Goal: Check status: Check status

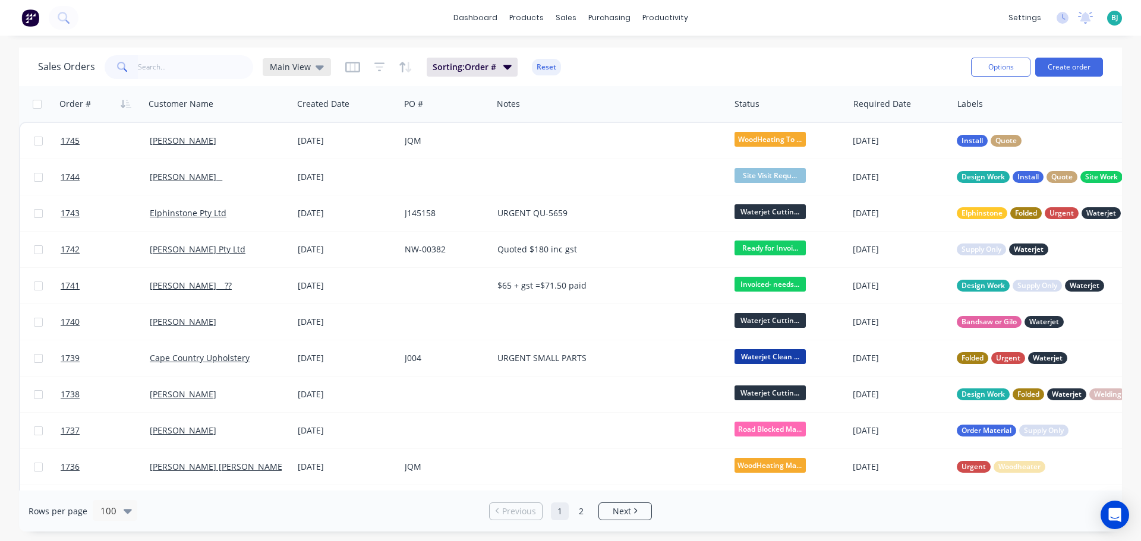
click at [290, 64] on span "Main View" at bounding box center [290, 67] width 41 height 12
click at [304, 220] on button "Archived" at bounding box center [333, 216] width 135 height 14
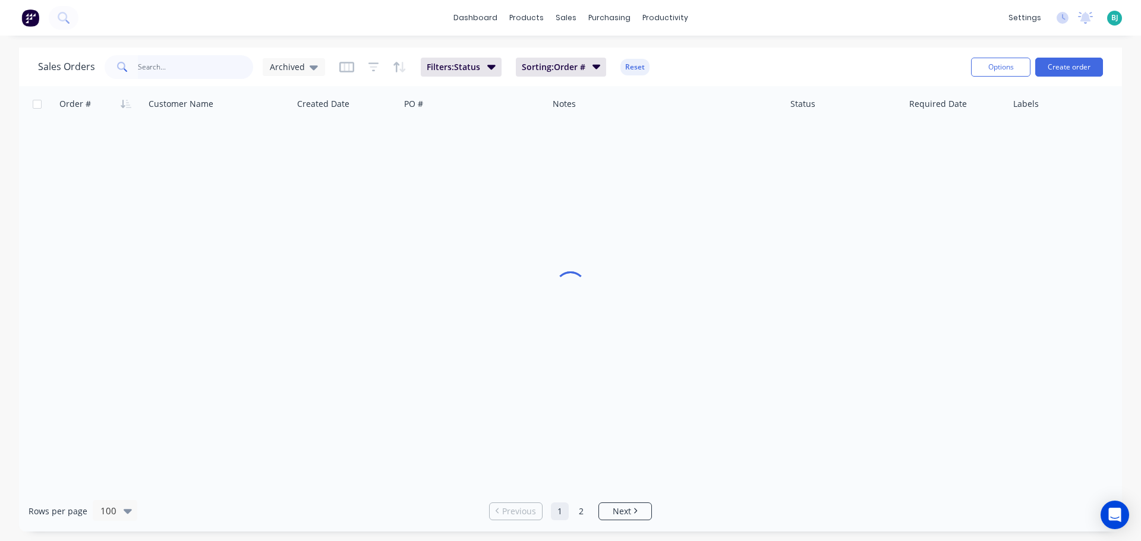
click at [203, 56] on input "text" at bounding box center [196, 67] width 116 height 24
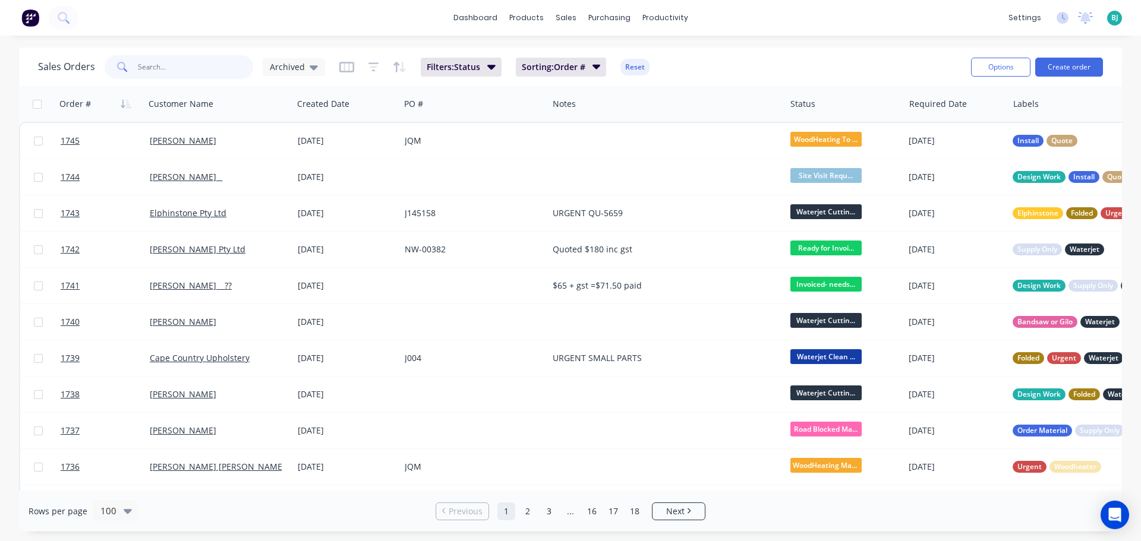
paste input "141540"
type input "141540"
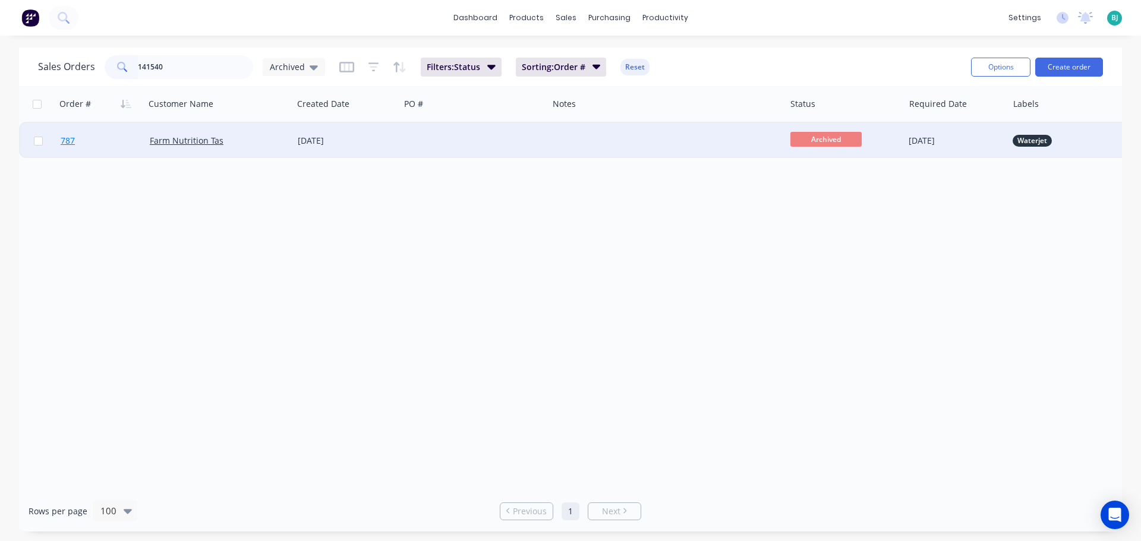
click at [109, 141] on link "787" at bounding box center [105, 141] width 89 height 36
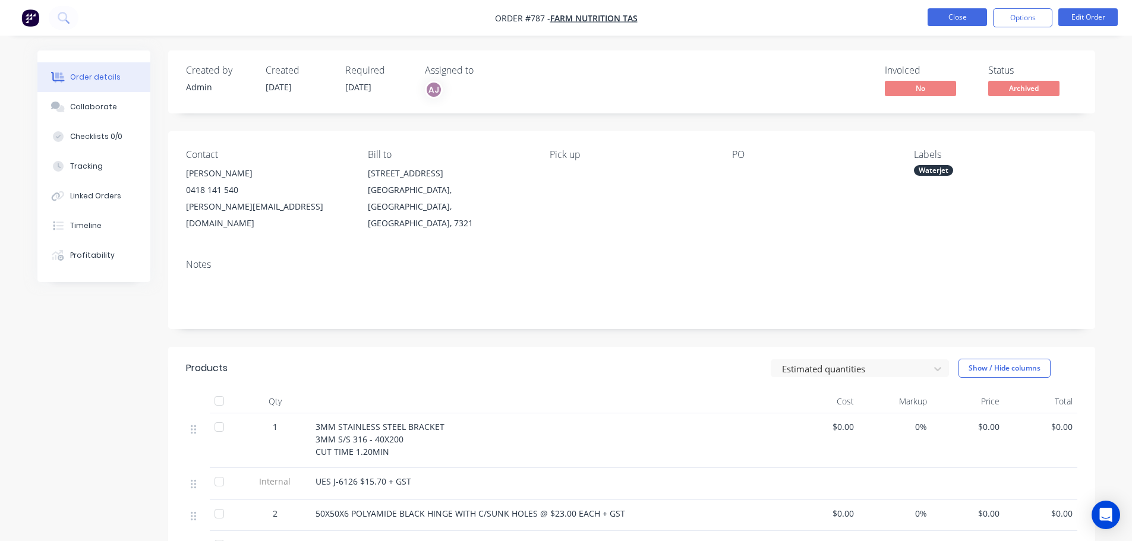
click at [931, 18] on button "Close" at bounding box center [957, 17] width 59 height 18
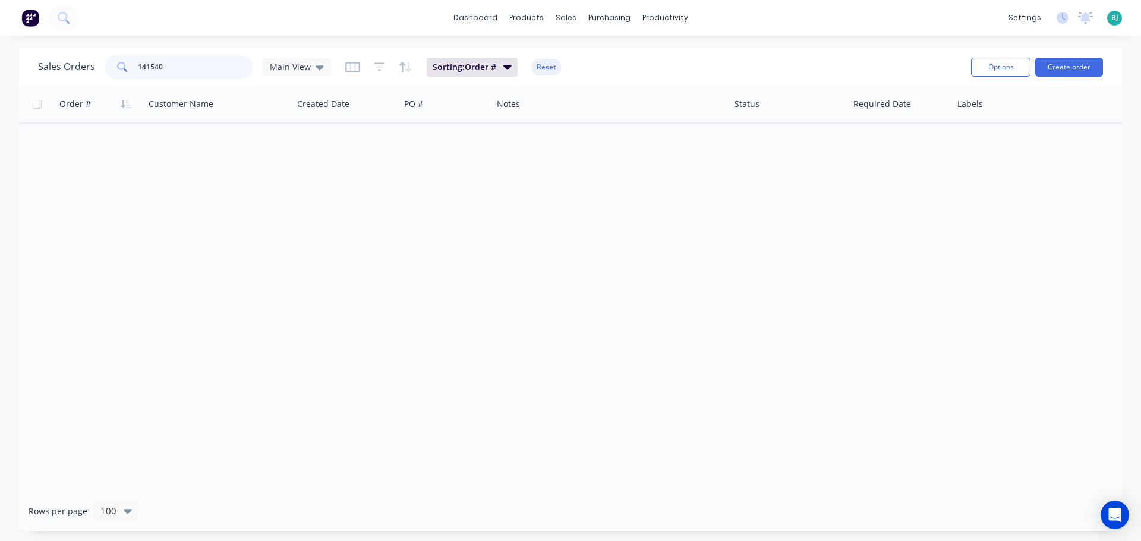
click at [210, 65] on input "141540" at bounding box center [196, 67] width 116 height 24
type input "1"
click at [319, 65] on icon at bounding box center [320, 67] width 8 height 5
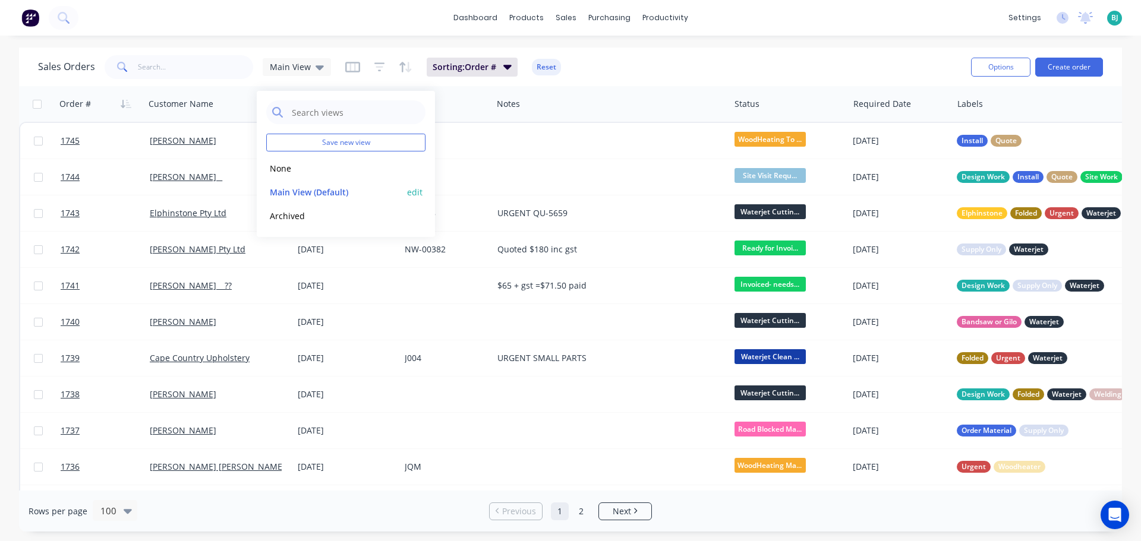
click at [304, 194] on button "Main View (Default)" at bounding box center [333, 192] width 135 height 14
